Goal: Task Accomplishment & Management: Complete application form

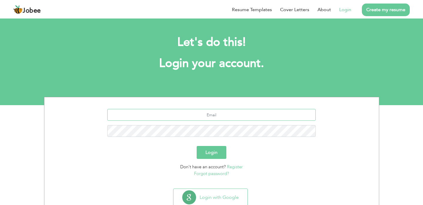
click at [212, 116] on input "text" at bounding box center [211, 115] width 208 height 12
type input "asim745759@gmail.com"
click at [216, 156] on button "Login" at bounding box center [212, 152] width 30 height 13
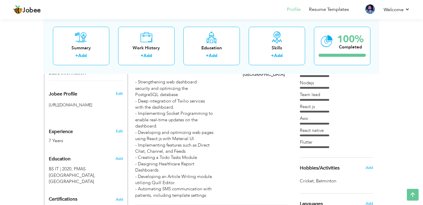
scroll to position [175, 0]
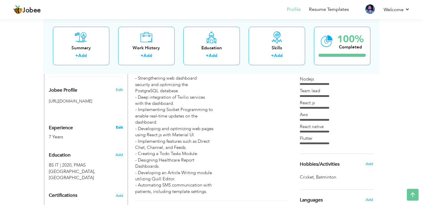
click at [120, 130] on link "Edit" at bounding box center [119, 127] width 7 height 5
select select "number:166"
select select "number:9"
type input "Australian Hospital IT Department"
type input "Full Stack Developer"
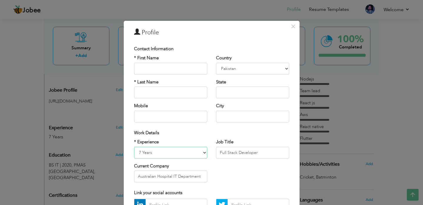
click at [146, 152] on select "Entry Level Less than 1 Year 1 Year 2 Years 3 Years 4 Years 5 Years 6 Years 7 Y…" at bounding box center [170, 153] width 73 height 12
select select "number:10"
click at [134, 147] on select "Entry Level Less than 1 Year 1 Year 2 Years 3 Years 4 Years 5 Years 6 Years 7 Y…" at bounding box center [170, 153] width 73 height 12
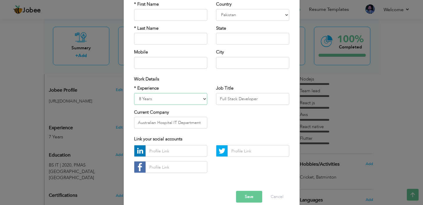
scroll to position [53, 0]
drag, startPoint x: 238, startPoint y: 99, endPoint x: 209, endPoint y: 97, distance: 28.9
click at [209, 98] on div "* Experience Entry Level Less than 1 Year 1 Year 2 Years 3 Years 4 Years 5 Year…" at bounding box center [212, 110] width 164 height 48
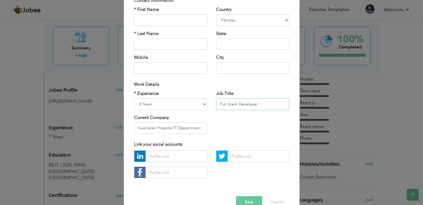
scroll to position [62, 0]
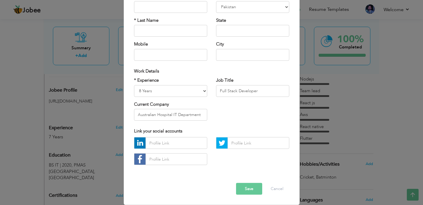
click at [244, 195] on div "Error Save Cancel" at bounding box center [212, 185] width 164 height 30
click at [244, 193] on button "Save" at bounding box center [249, 189] width 26 height 12
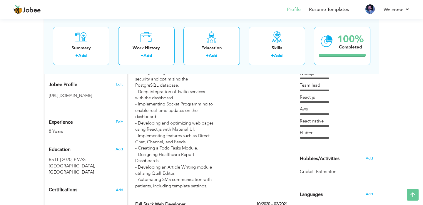
scroll to position [0, 0]
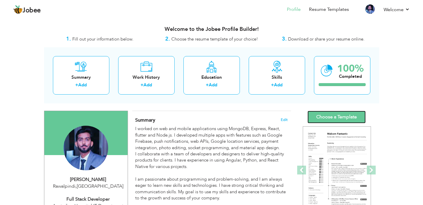
click at [338, 119] on link "Choose a Template" at bounding box center [336, 117] width 58 height 13
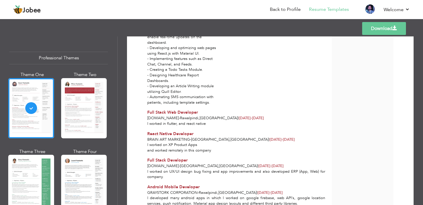
scroll to position [115, 0]
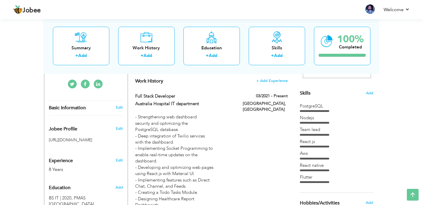
scroll to position [94, 0]
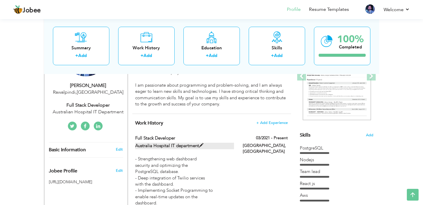
click at [200, 145] on span at bounding box center [201, 145] width 4 height 4
type input "Full Stack Developer"
type input "Australia Hospital IT department"
type input "03/2021"
type input "[GEOGRAPHIC_DATA]"
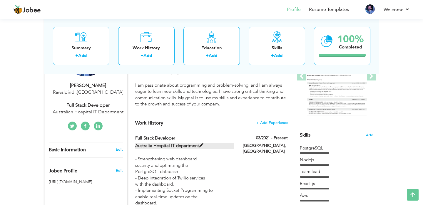
type input "[GEOGRAPHIC_DATA]"
checkbox input "true"
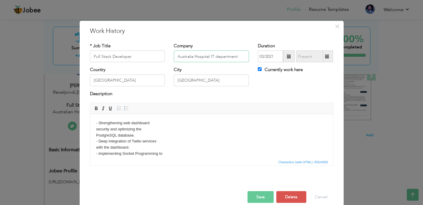
click at [193, 58] on input "Australia Hospital IT department" at bounding box center [211, 57] width 75 height 12
click at [208, 58] on input "Australian Hospital IT department" at bounding box center [211, 57] width 75 height 12
type input "Australian Hospital IT department"
click at [141, 81] on input "[GEOGRAPHIC_DATA]" at bounding box center [127, 81] width 75 height 12
click at [190, 81] on input "[GEOGRAPHIC_DATA]" at bounding box center [211, 81] width 75 height 12
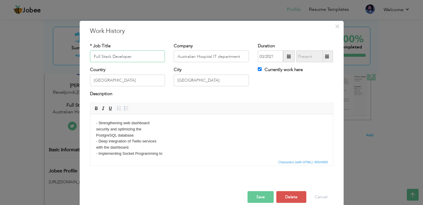
click at [136, 57] on input "Full Stack Developer" at bounding box center [127, 57] width 75 height 12
click at [240, 56] on input "Australian Hospital IT department" at bounding box center [211, 57] width 75 height 12
click at [143, 57] on input "Full Stack Developer" at bounding box center [127, 57] width 75 height 12
click at [132, 57] on input "Full Stack Developer(Remote)" at bounding box center [127, 57] width 75 height 12
type input "Full Stack Developer (Remote)"
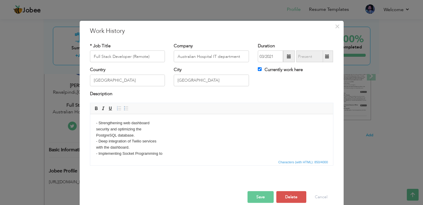
click at [260, 197] on button "Save" at bounding box center [261, 197] width 26 height 12
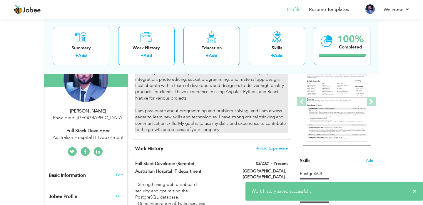
scroll to position [0, 0]
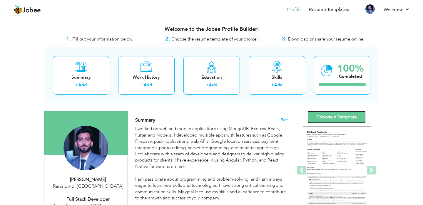
click at [345, 117] on link "Choose a Template" at bounding box center [336, 117] width 58 height 13
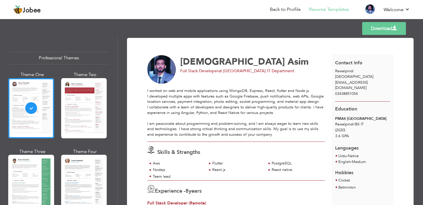
click at [373, 28] on link "Download" at bounding box center [384, 28] width 44 height 13
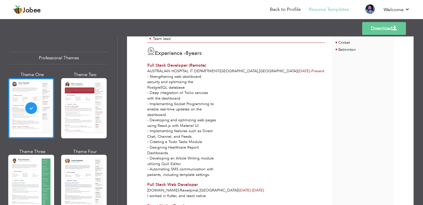
scroll to position [133, 0]
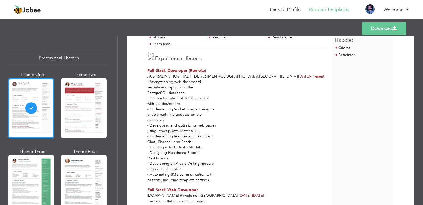
click at [200, 114] on div "- Strengthening web dashboard security and optimizing the PostgreSQL database. …" at bounding box center [236, 131] width 185 height 104
click at [189, 104] on div "- Strengthening web dashboard security and optimizing the PostgreSQL database. …" at bounding box center [236, 131] width 185 height 104
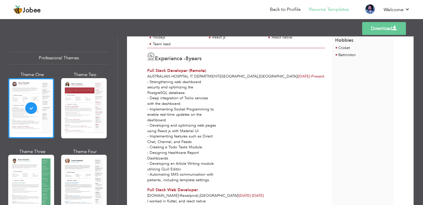
drag, startPoint x: 150, startPoint y: 109, endPoint x: 208, endPoint y: 121, distance: 59.7
click at [208, 121] on div "- Strengthening web dashboard security and optimizing the PostgreSQL database. …" at bounding box center [236, 131] width 185 height 104
click at [217, 93] on div "- Strengthening web dashboard security and optimizing the PostgreSQL database. …" at bounding box center [236, 131] width 185 height 104
